Goal: Transaction & Acquisition: Subscribe to service/newsletter

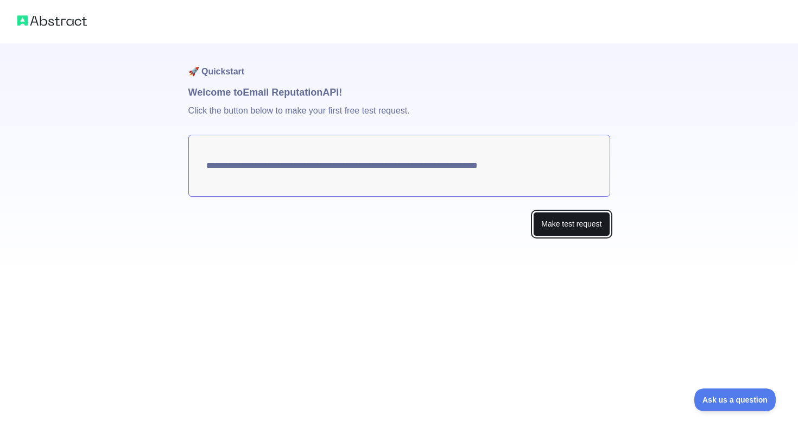
click at [590, 229] on button "Make test request" at bounding box center [571, 224] width 77 height 24
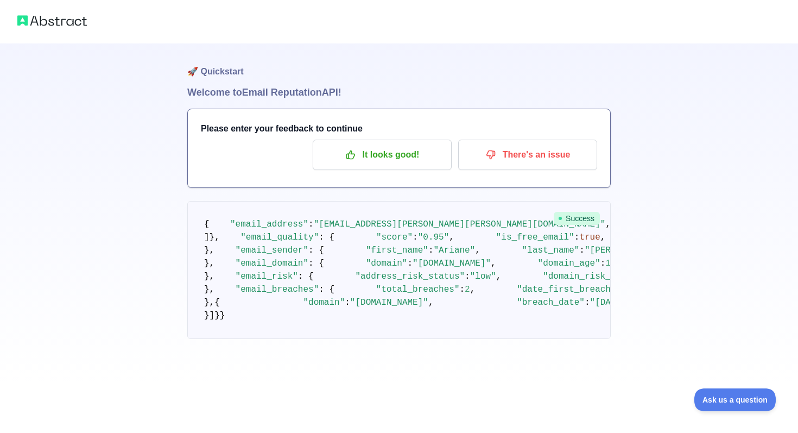
click at [81, 25] on img at bounding box center [52, 20] width 70 height 15
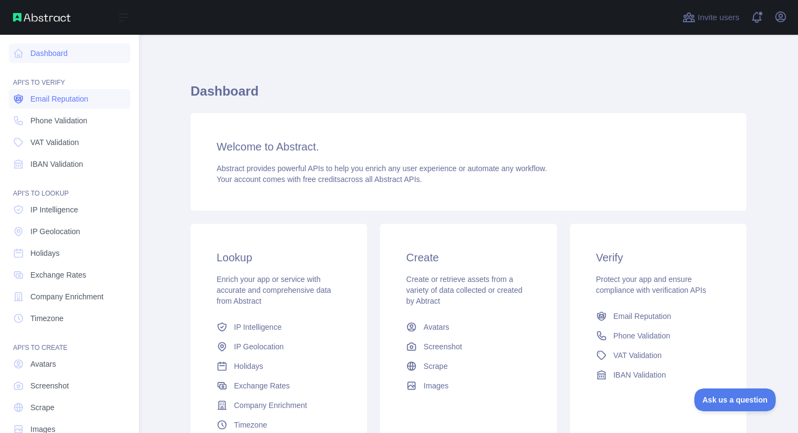
click at [84, 99] on span "Email Reputation" at bounding box center [59, 98] width 58 height 11
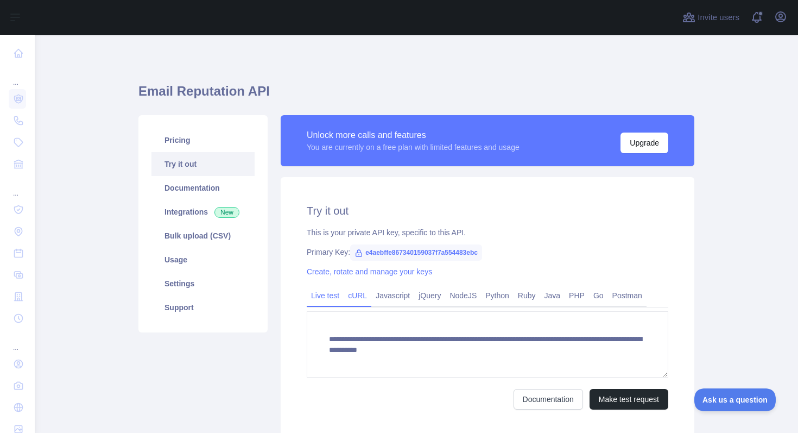
click at [361, 303] on link "cURL" at bounding box center [358, 295] width 28 height 17
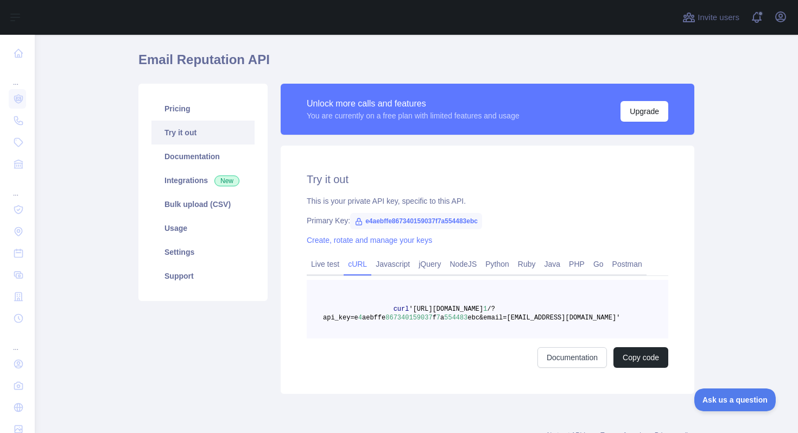
scroll to position [73, 0]
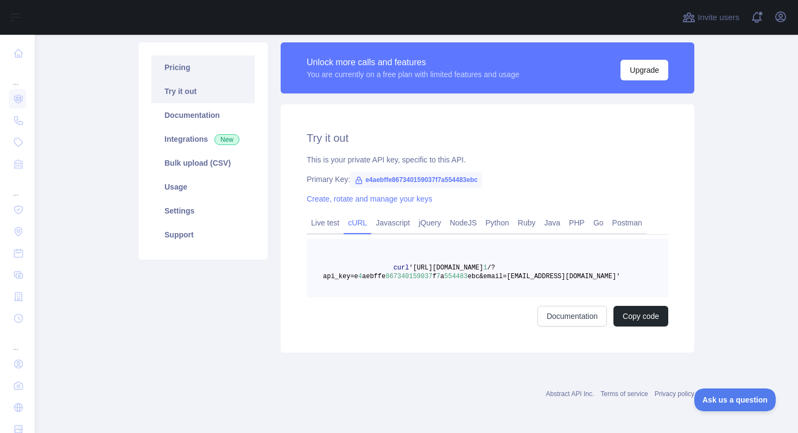
click at [204, 72] on link "Pricing" at bounding box center [203, 67] width 103 height 24
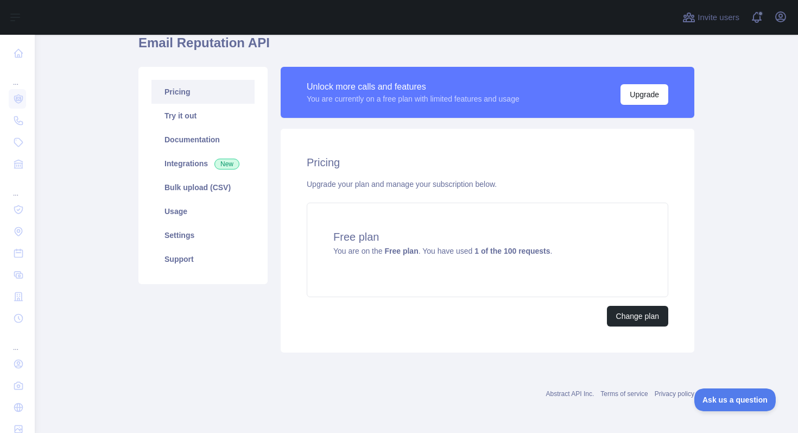
scroll to position [48, 0]
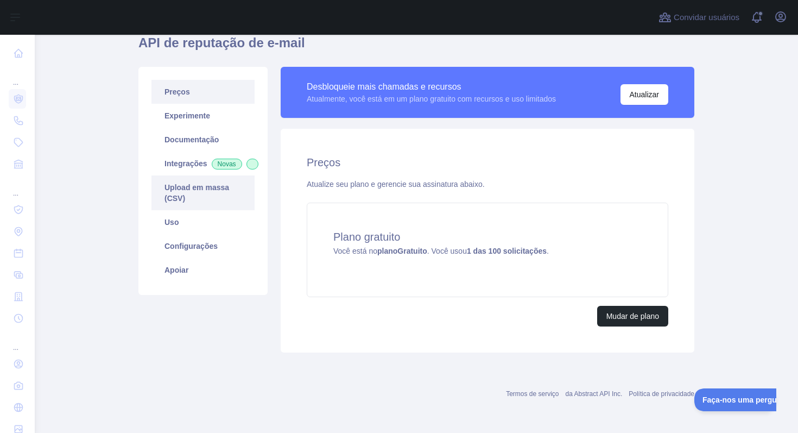
click at [232, 202] on link "Upload em massa (CSV)" at bounding box center [203, 192] width 103 height 35
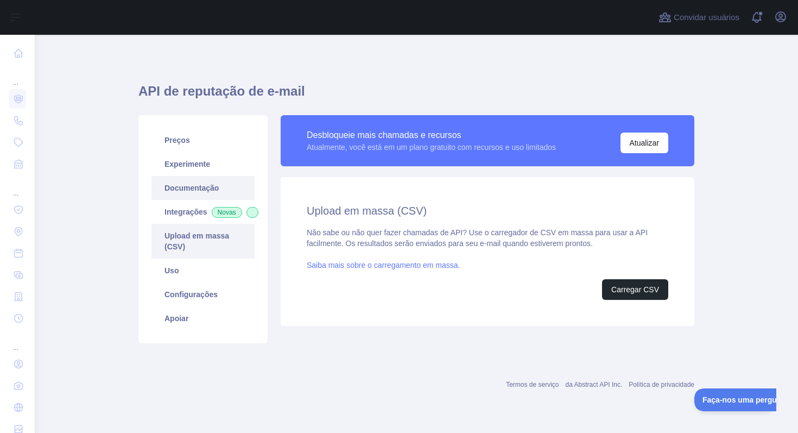
click at [224, 189] on link "Documentação" at bounding box center [203, 188] width 103 height 24
click at [225, 190] on link "Documentação" at bounding box center [203, 188] width 103 height 24
click at [205, 150] on link "Preços" at bounding box center [203, 140] width 103 height 24
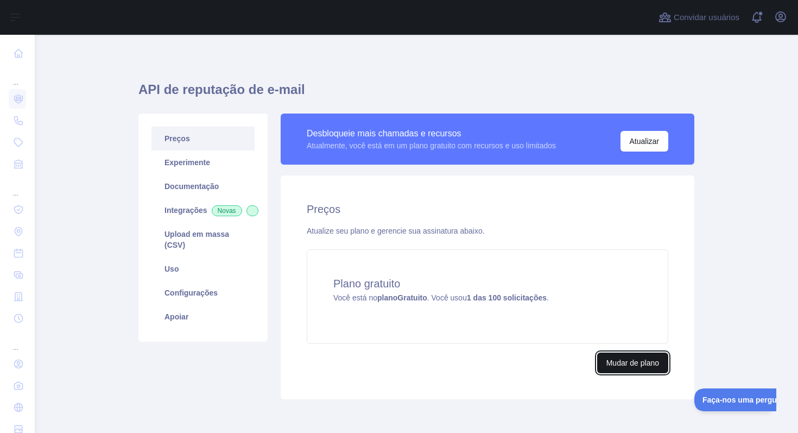
click at [622, 362] on font "Mudar de plano" at bounding box center [633, 362] width 53 height 9
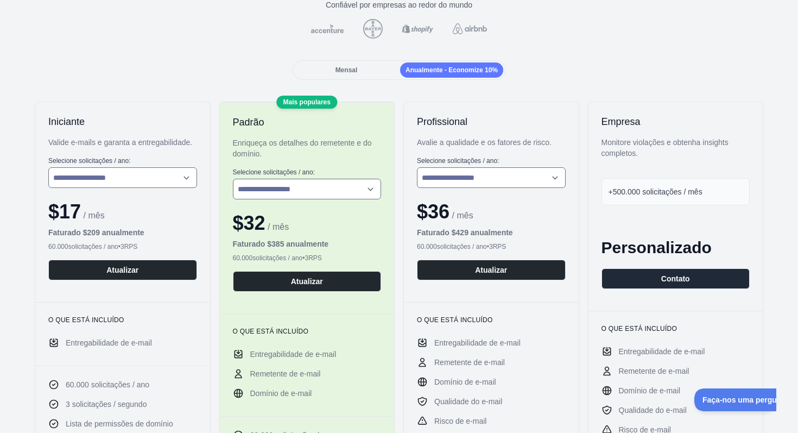
scroll to position [102, 0]
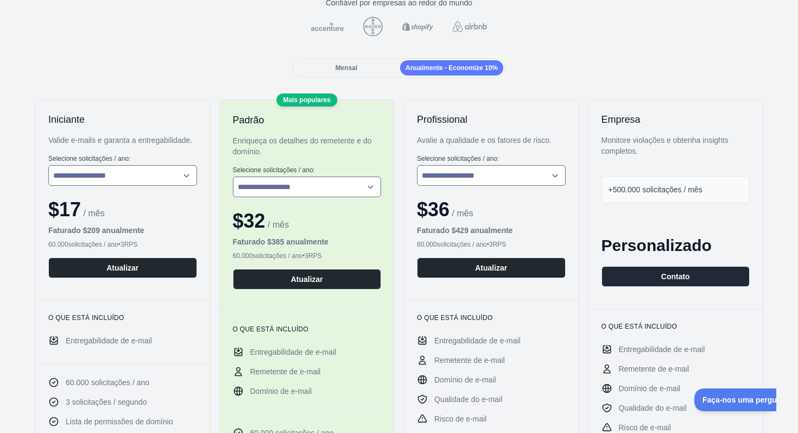
click at [362, 72] on div "Mensal" at bounding box center [346, 67] width 103 height 15
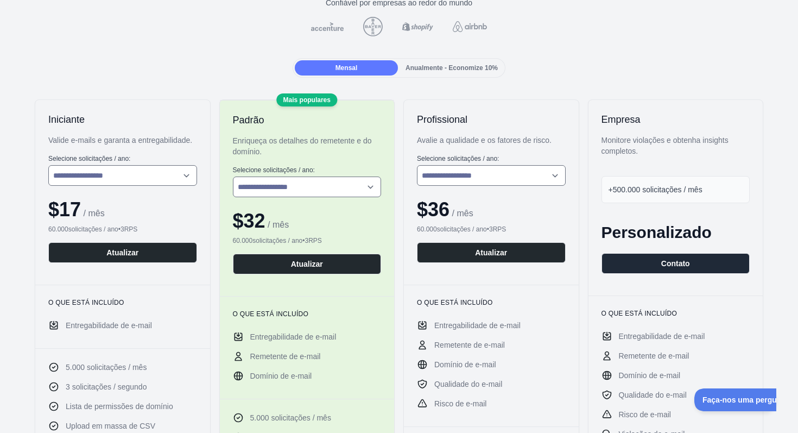
click at [455, 70] on font "Anualmente - Economize 10%" at bounding box center [452, 68] width 92 height 8
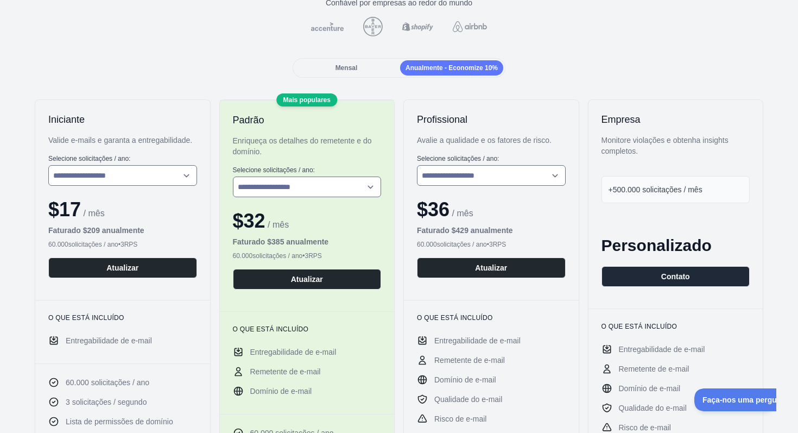
click at [354, 64] on font "Mensal" at bounding box center [347, 68] width 22 height 8
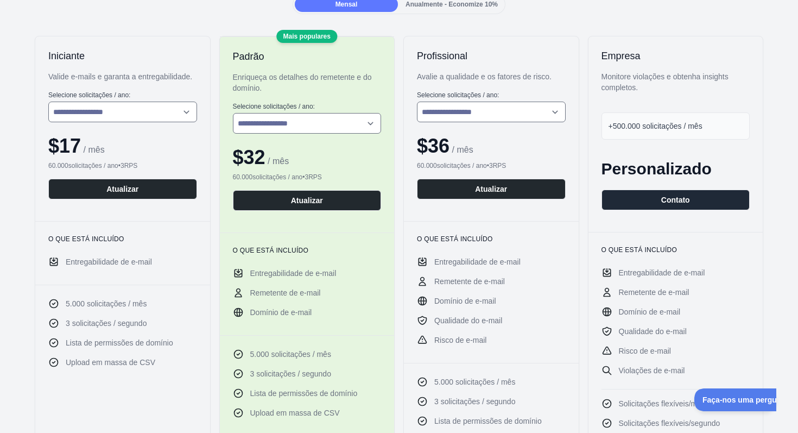
scroll to position [169, 0]
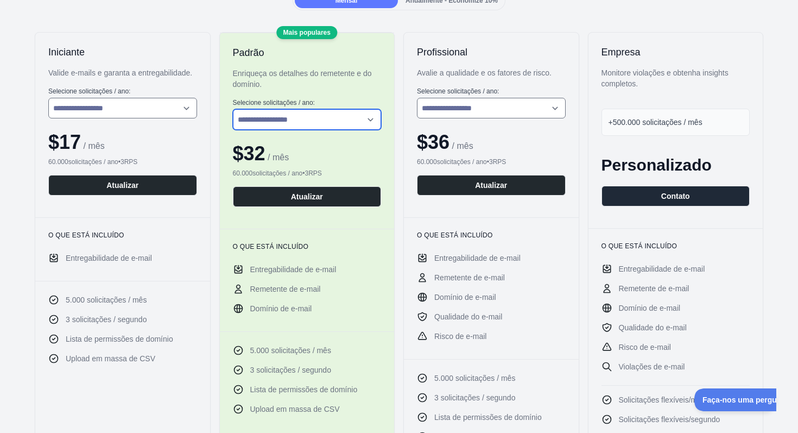
click at [363, 118] on select "**********" at bounding box center [307, 119] width 149 height 21
select select "*"
click at [233, 109] on select "**********" at bounding box center [307, 119] width 149 height 21
click at [330, 167] on div "**********" at bounding box center [307, 131] width 175 height 196
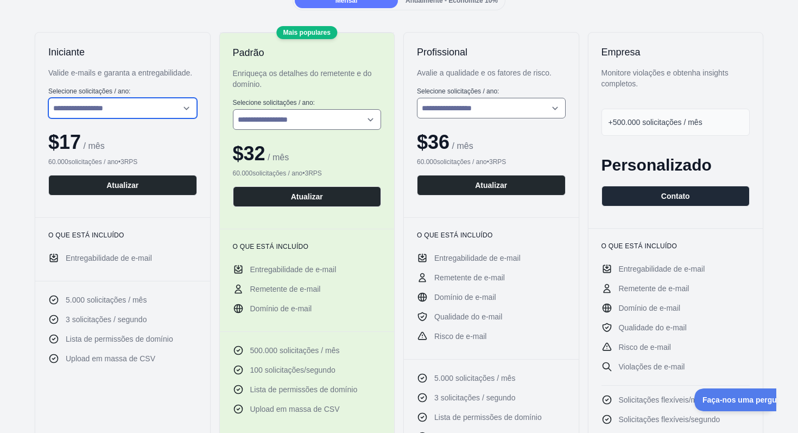
click at [187, 118] on select "**********" at bounding box center [122, 108] width 149 height 21
select select "*"
click at [48, 109] on select "**********" at bounding box center [122, 108] width 149 height 21
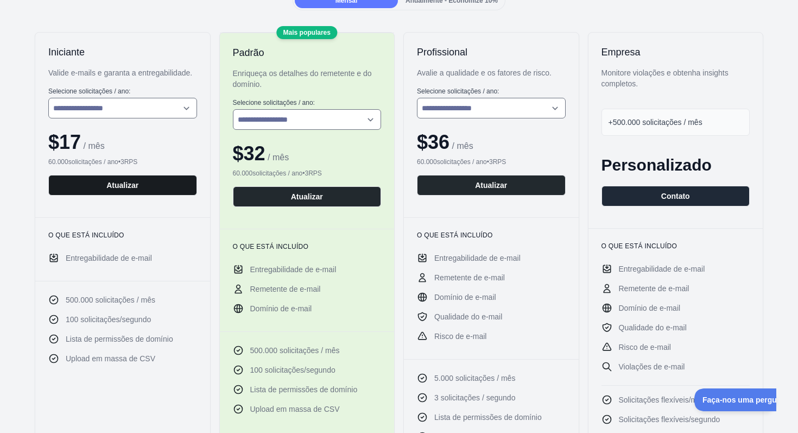
click at [130, 190] on font "Atualizar" at bounding box center [122, 185] width 32 height 9
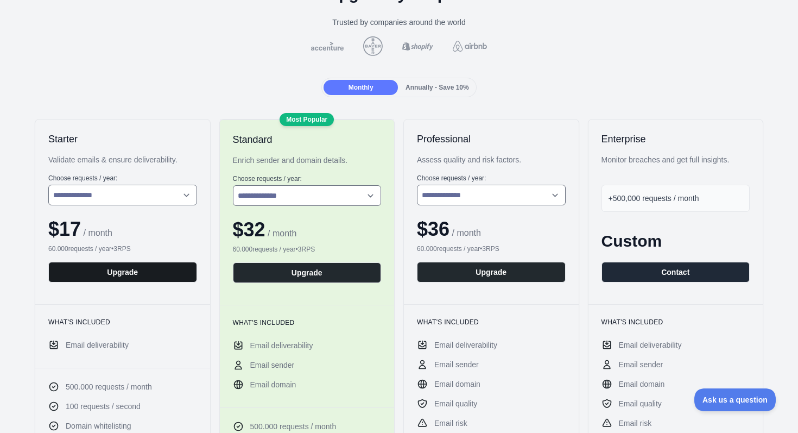
scroll to position [0, 0]
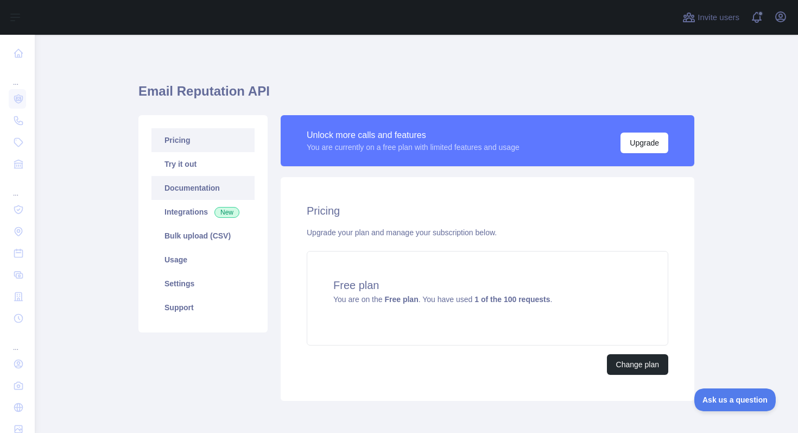
click at [222, 188] on link "Documentation" at bounding box center [203, 188] width 103 height 24
